Goal: Task Accomplishment & Management: Manage account settings

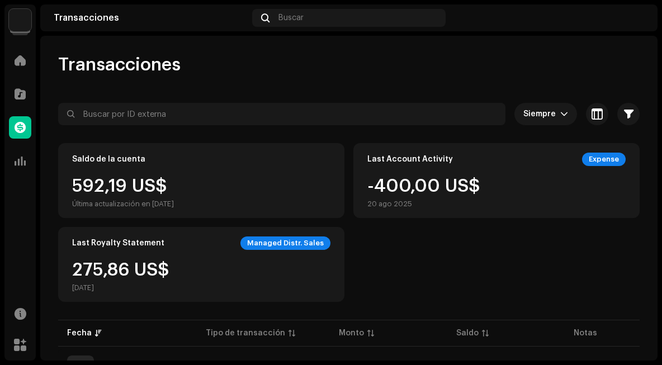
click at [24, 22] on img at bounding box center [20, 20] width 22 height 22
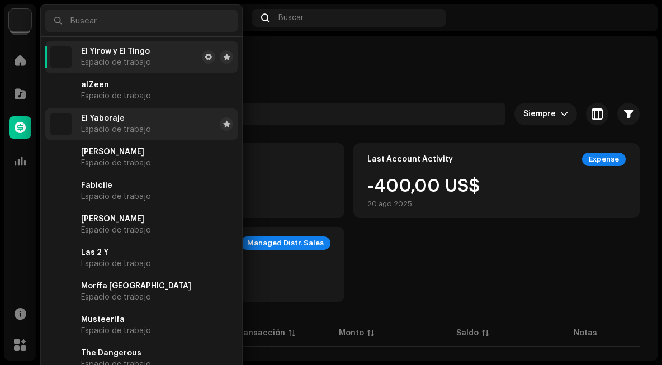
click at [112, 120] on span "El Yaboraje" at bounding box center [103, 118] width 44 height 9
